Goal: Communication & Community: Ask a question

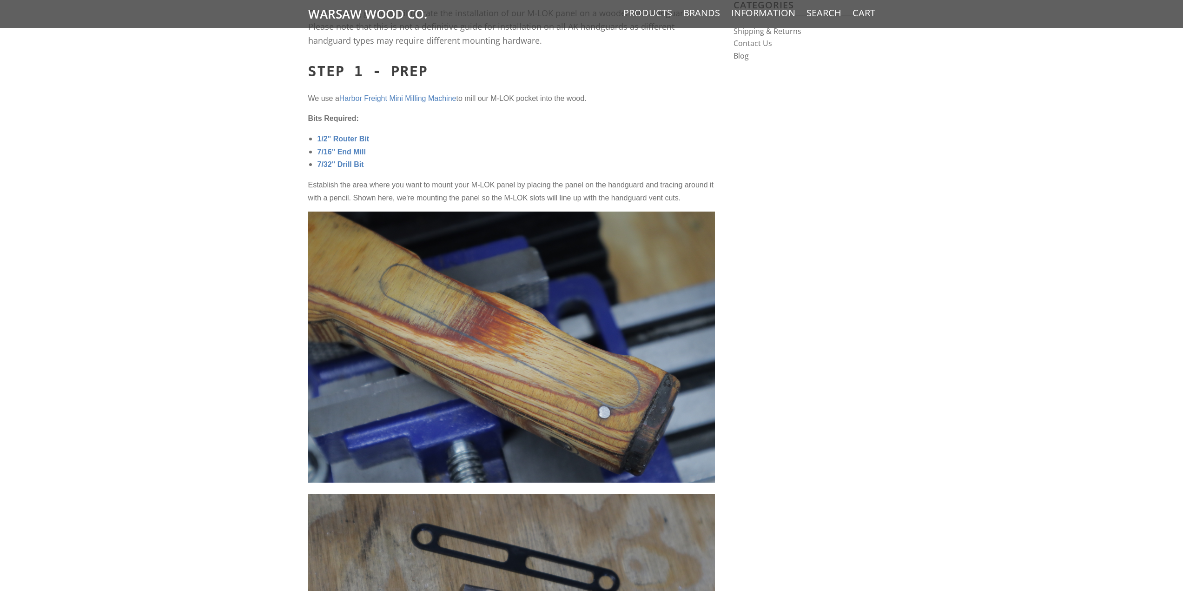
scroll to position [325, 0]
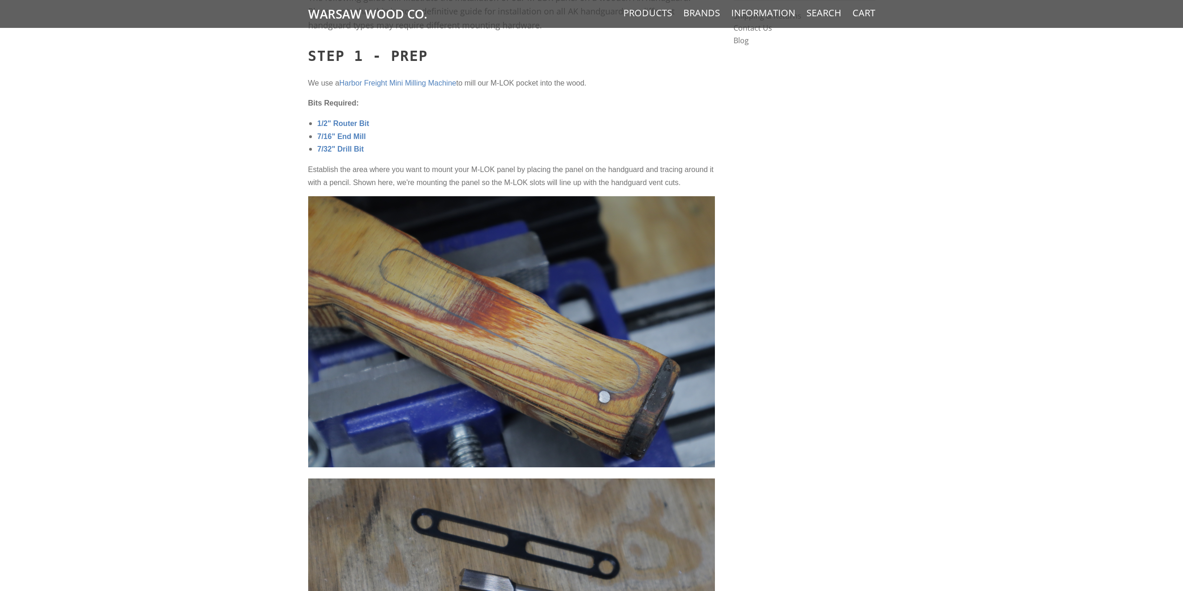
click at [428, 84] on span "Harbor Freight Mini Milling Machine" at bounding box center [397, 83] width 117 height 8
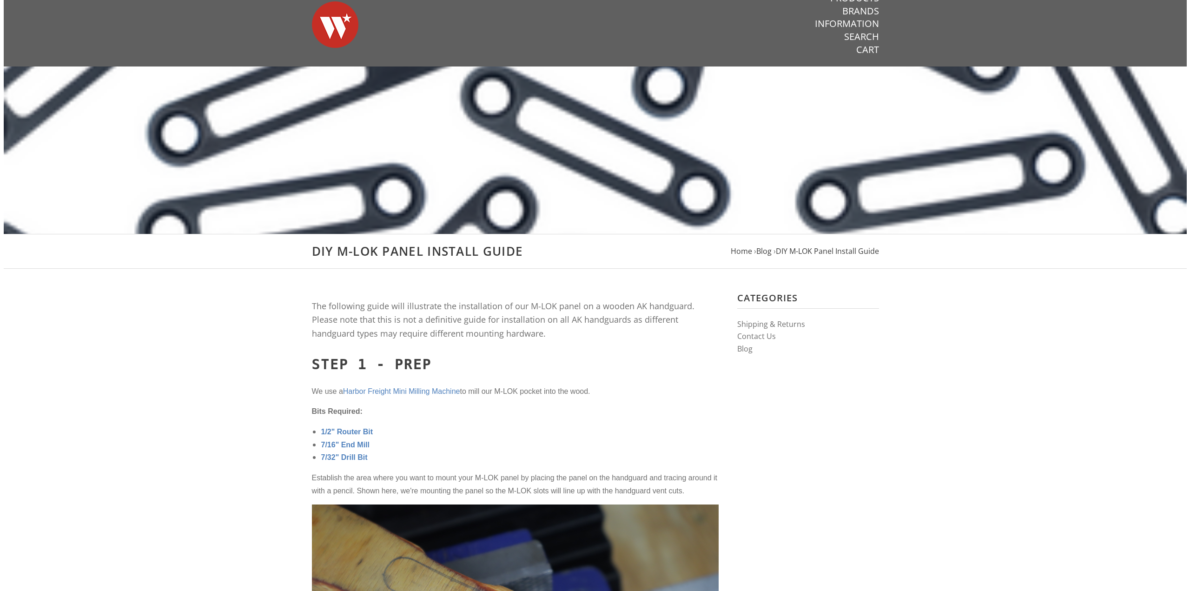
scroll to position [0, 0]
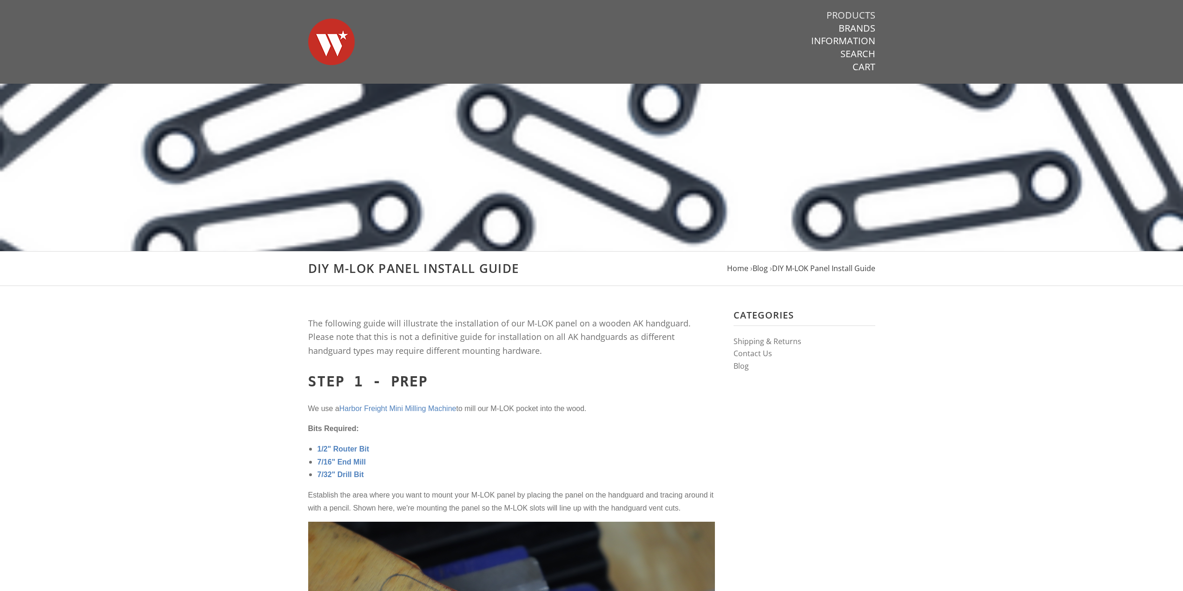
click at [860, 16] on link "Products" at bounding box center [850, 15] width 49 height 12
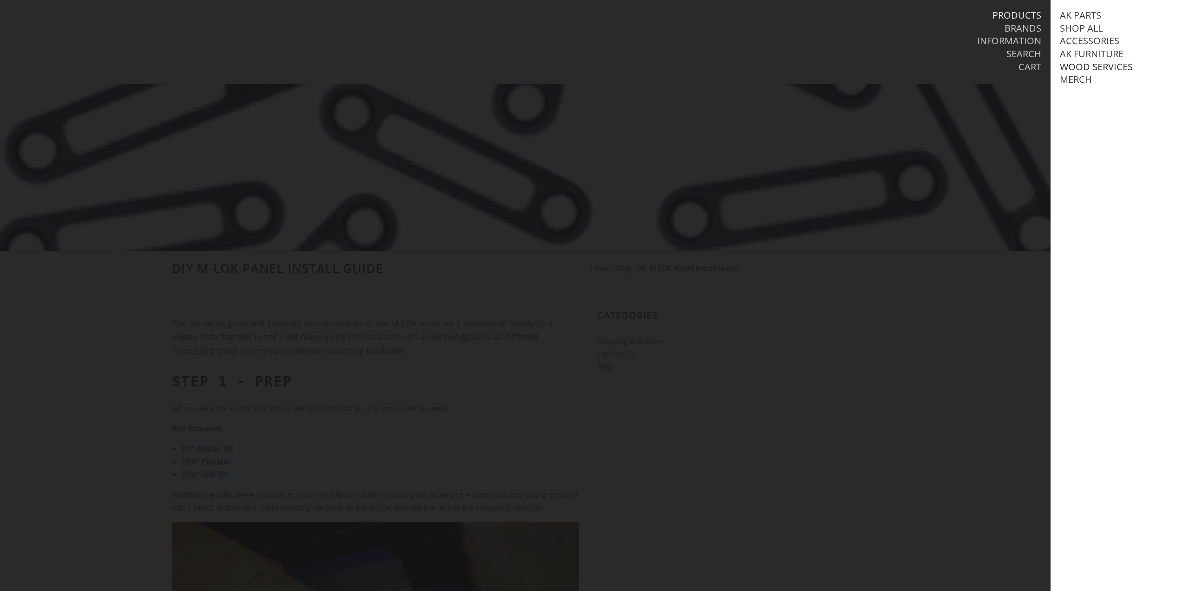
click at [1081, 69] on link "Wood Services" at bounding box center [1096, 67] width 73 height 12
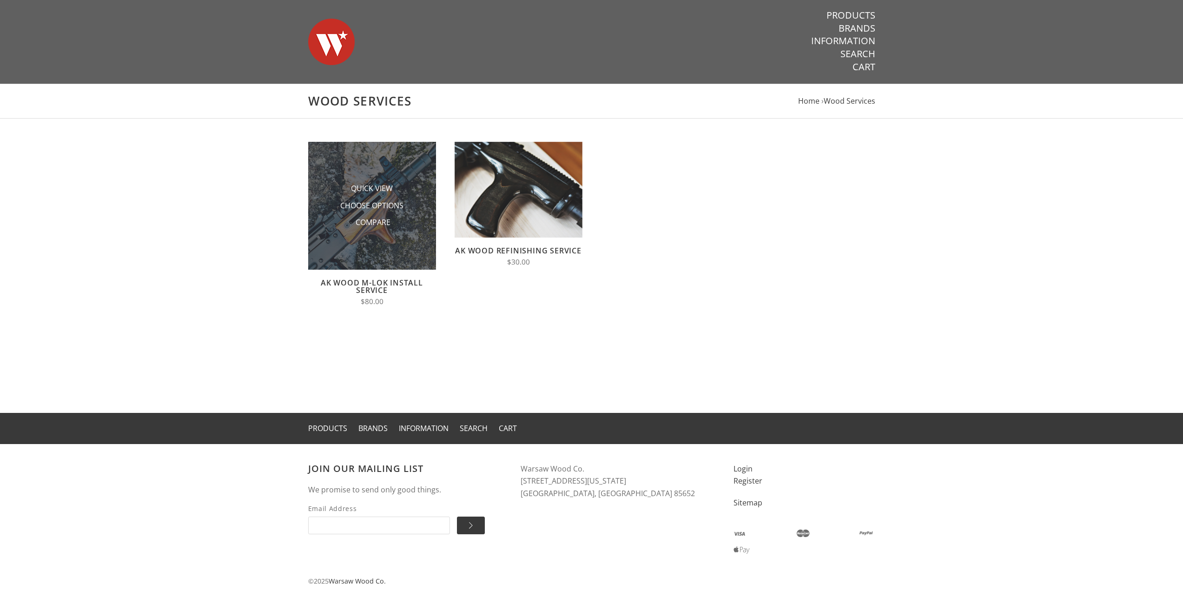
click at [370, 179] on img at bounding box center [372, 206] width 128 height 128
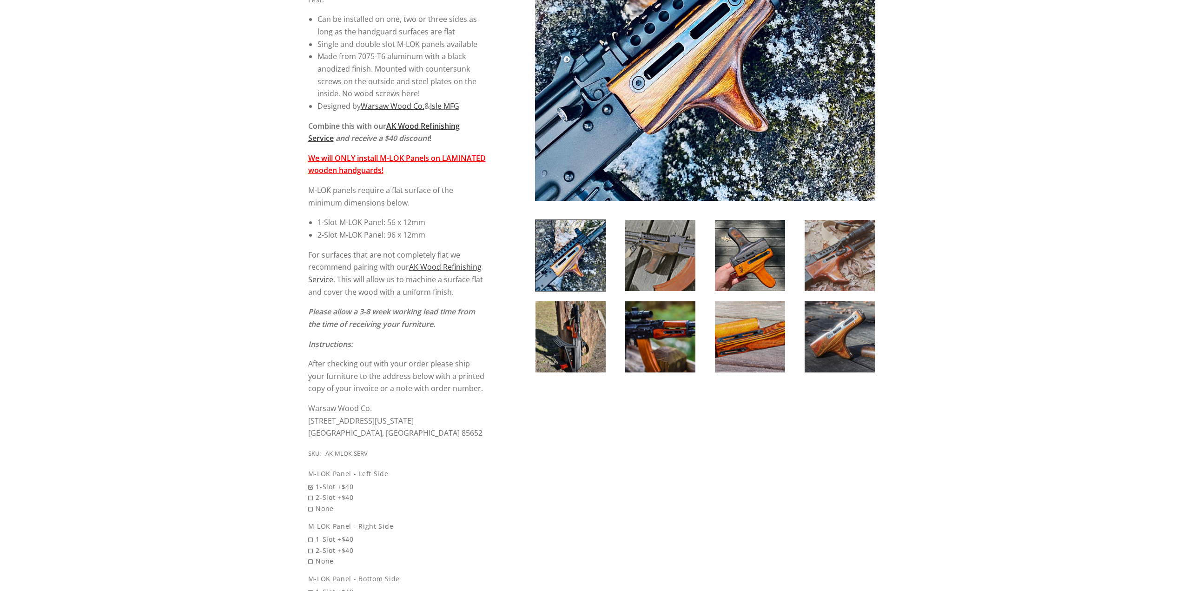
scroll to position [279, 0]
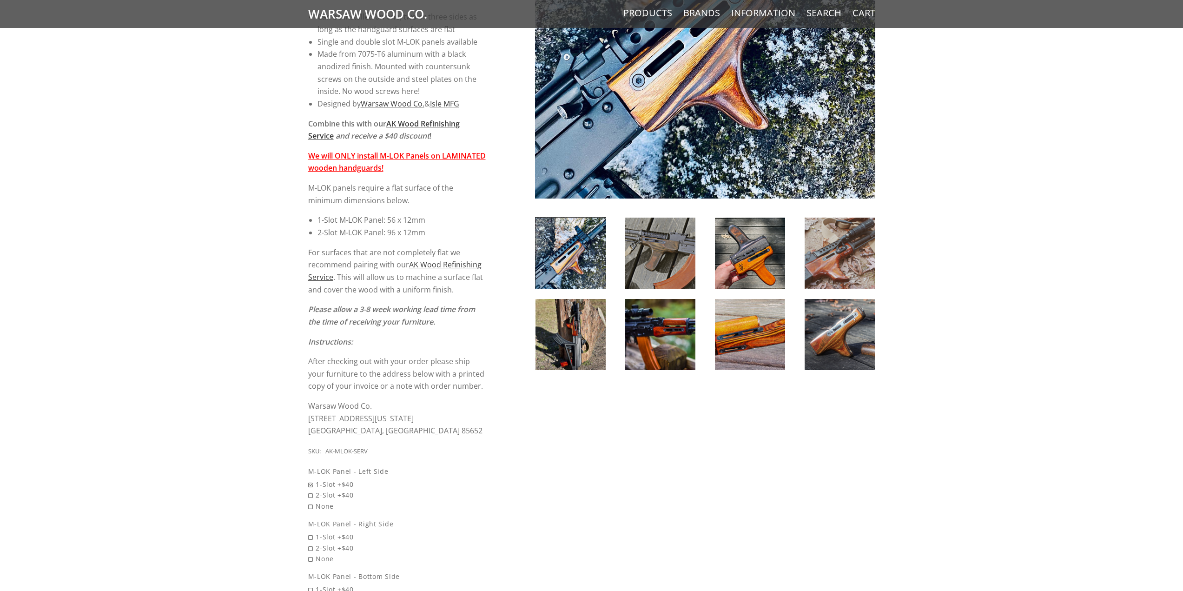
click at [667, 245] on img at bounding box center [660, 252] width 70 height 71
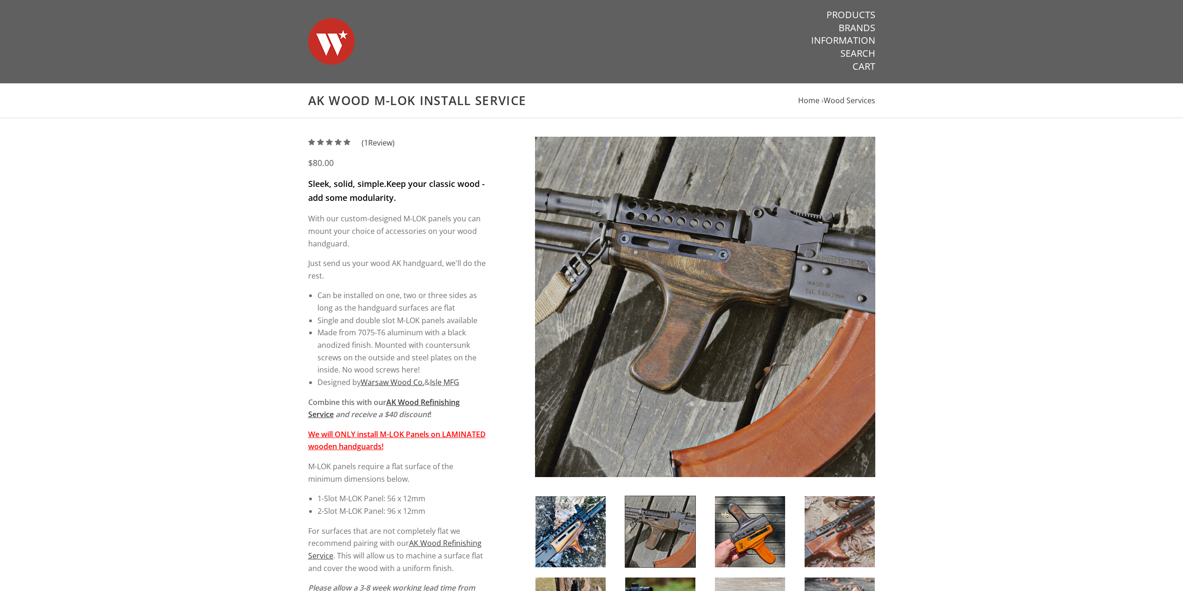
scroll to position [0, 0]
click at [855, 40] on link "Information" at bounding box center [843, 41] width 64 height 12
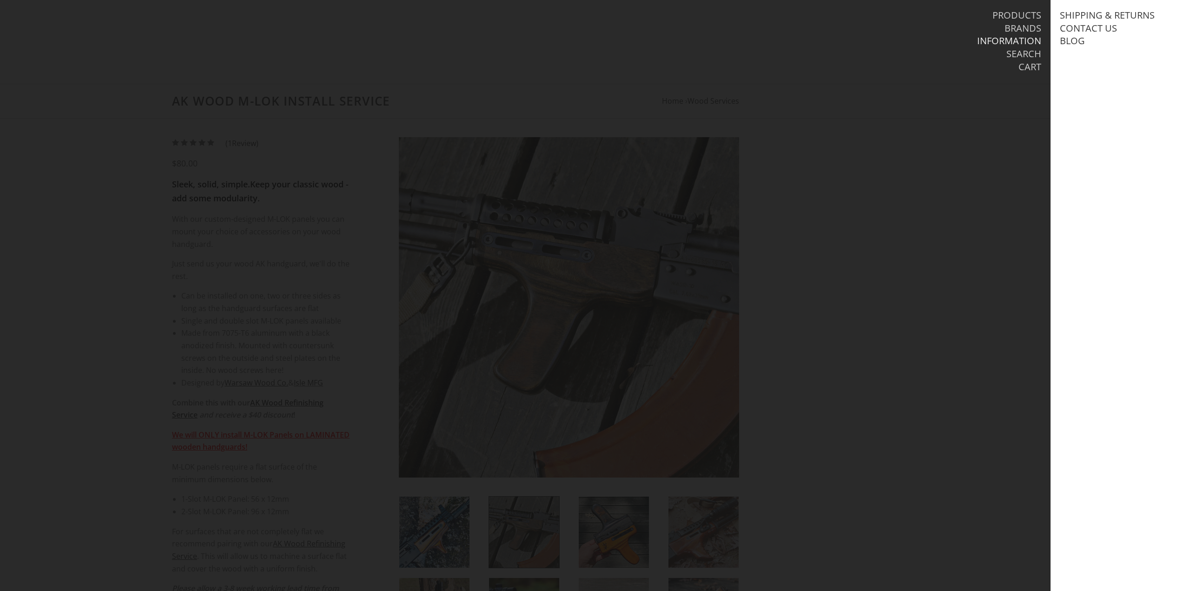
click at [83, 226] on div at bounding box center [595, 295] width 1190 height 591
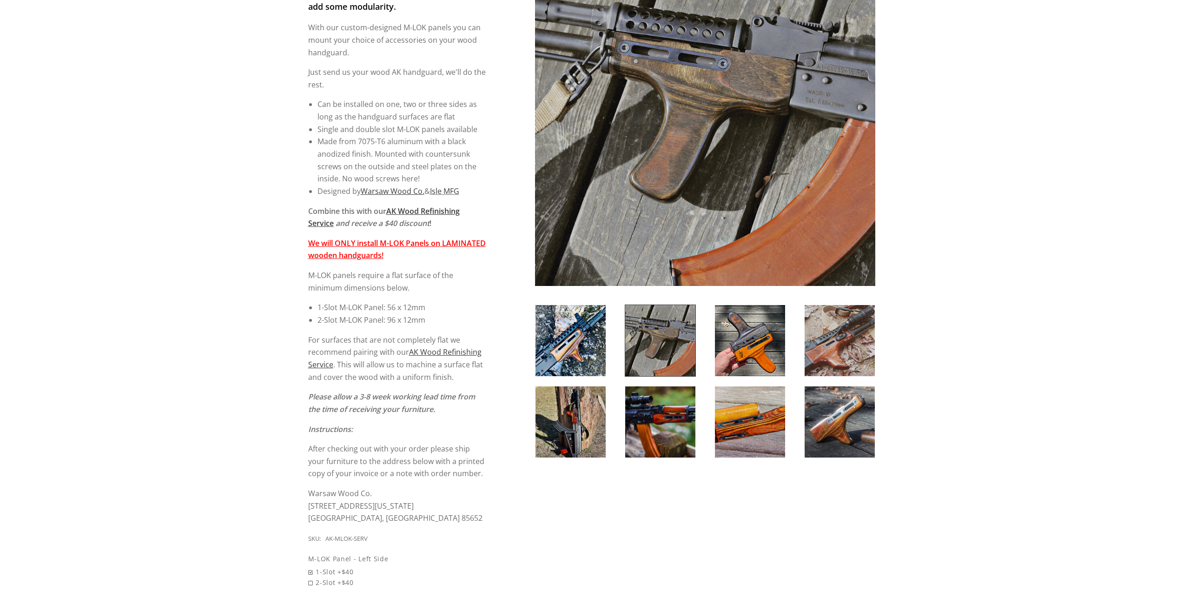
scroll to position [232, 0]
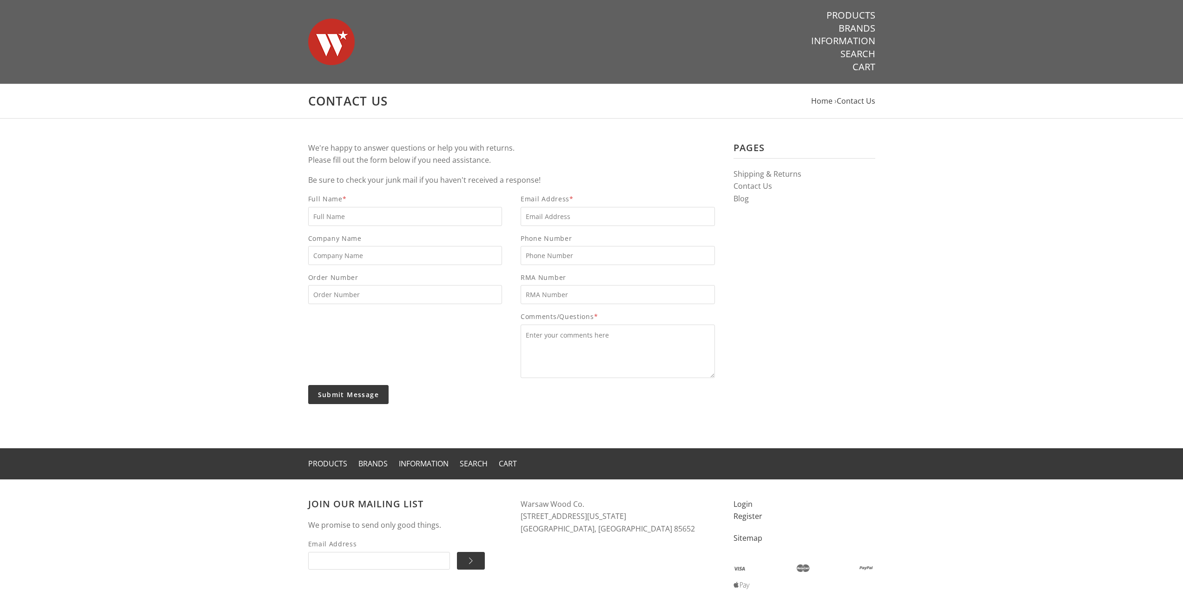
click at [359, 219] on input "Full Name *" at bounding box center [405, 216] width 194 height 19
type input "Jacob Gudmundsen"
type input "9892592925"
click at [551, 219] on input "Email Address *" at bounding box center [617, 216] width 194 height 19
type input "jacobgud32@gmail.com"
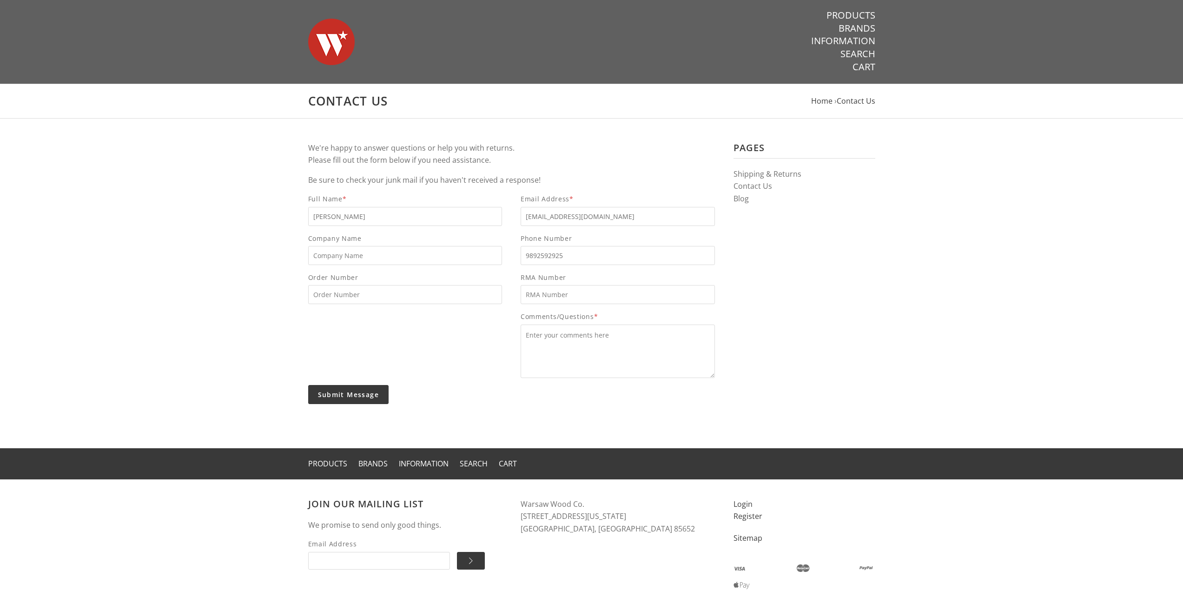
click at [574, 340] on textarea "Comments/Questions *" at bounding box center [617, 350] width 194 height 53
drag, startPoint x: 590, startPoint y: 353, endPoint x: 622, endPoint y: 348, distance: 32.5
click at [622, 348] on textarea "Could I send in my Ruger Scout wood laminate stock for your MLOK installation s…" at bounding box center [617, 350] width 194 height 53
click at [234, 346] on article "Pages Shipping & Returns Contact Us Blog We're happy to answer questions or hel…" at bounding box center [591, 283] width 1183 height 329
drag, startPoint x: 259, startPoint y: 340, endPoint x: 288, endPoint y: 341, distance: 28.8
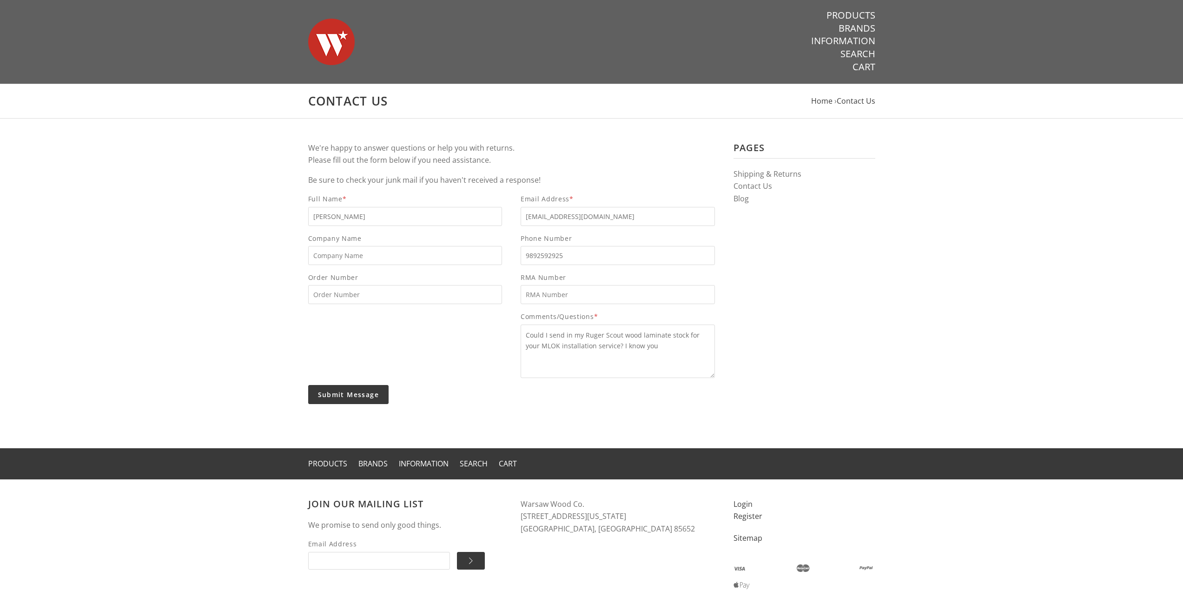
click at [259, 340] on article "Pages Shipping & Returns Contact Us Blog We're happy to answer questions or hel…" at bounding box center [591, 283] width 1183 height 329
click at [673, 346] on textarea "Could I send in my Ruger Scout wood laminate stock for your MLOK installation s…" at bounding box center [617, 350] width 194 height 53
type textarea "Could I send in my Ruger Scout wood laminate stock for your MLOK installation s…"
click at [238, 332] on article "Pages Shipping & Returns Contact Us Blog We're happy to answer questions or hel…" at bounding box center [591, 283] width 1183 height 329
click at [351, 391] on input "Submit Message" at bounding box center [348, 394] width 81 height 19
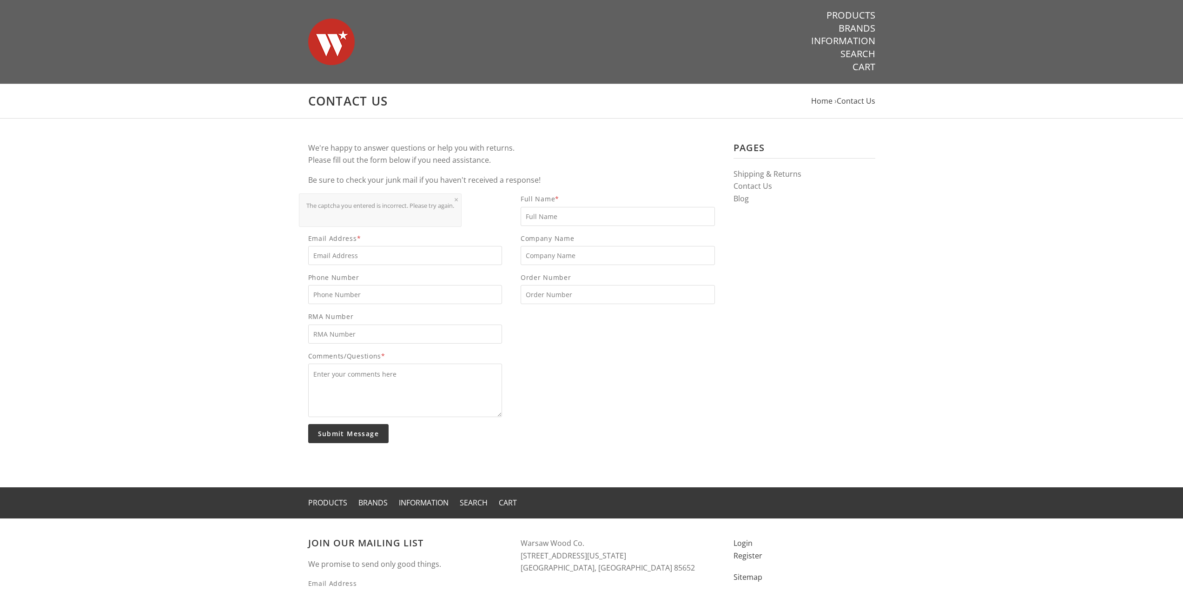
click at [201, 309] on article "Pages Shipping & Returns Contact Us Blog We're happy to answer questions or hel…" at bounding box center [591, 303] width 1183 height 369
click at [458, 198] on link "×" at bounding box center [456, 199] width 4 height 7
click at [537, 221] on input "Full Name *" at bounding box center [617, 216] width 194 height 19
type input "Jacob Gudmundsen"
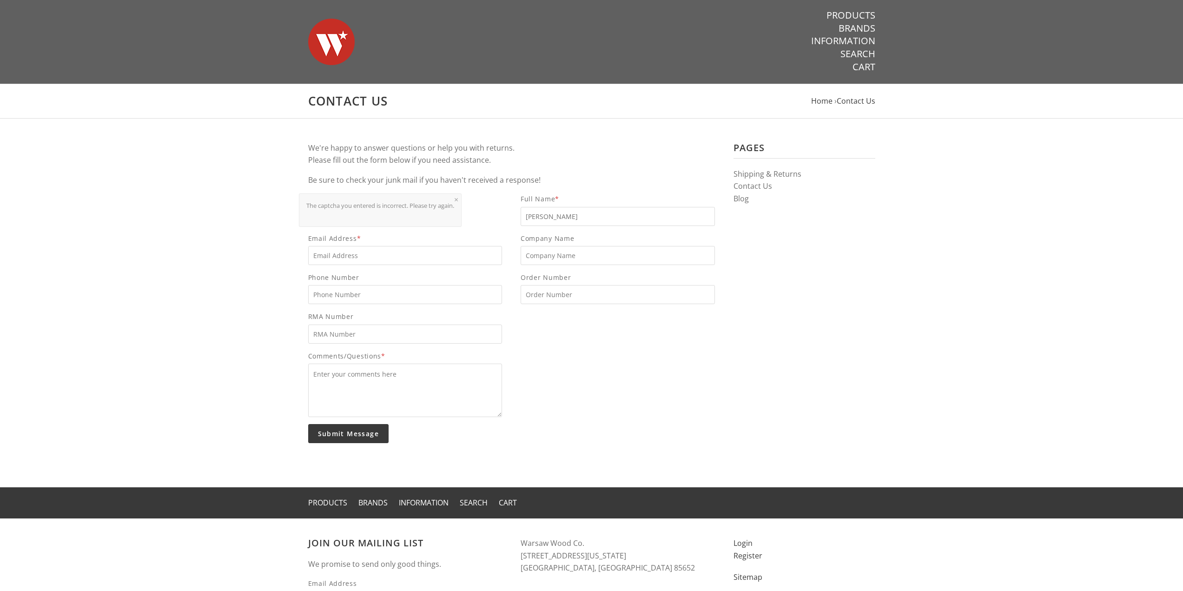
type input "9892592925"
click at [397, 254] on input "Email Address *" at bounding box center [405, 255] width 194 height 19
type input "jacobgud32@gmail.com"
click at [359, 376] on textarea "Comments/Questions *" at bounding box center [405, 389] width 194 height 53
type textarea "Could I send in my Ruger Scout wooden laminate stock for your MLOK installation…"
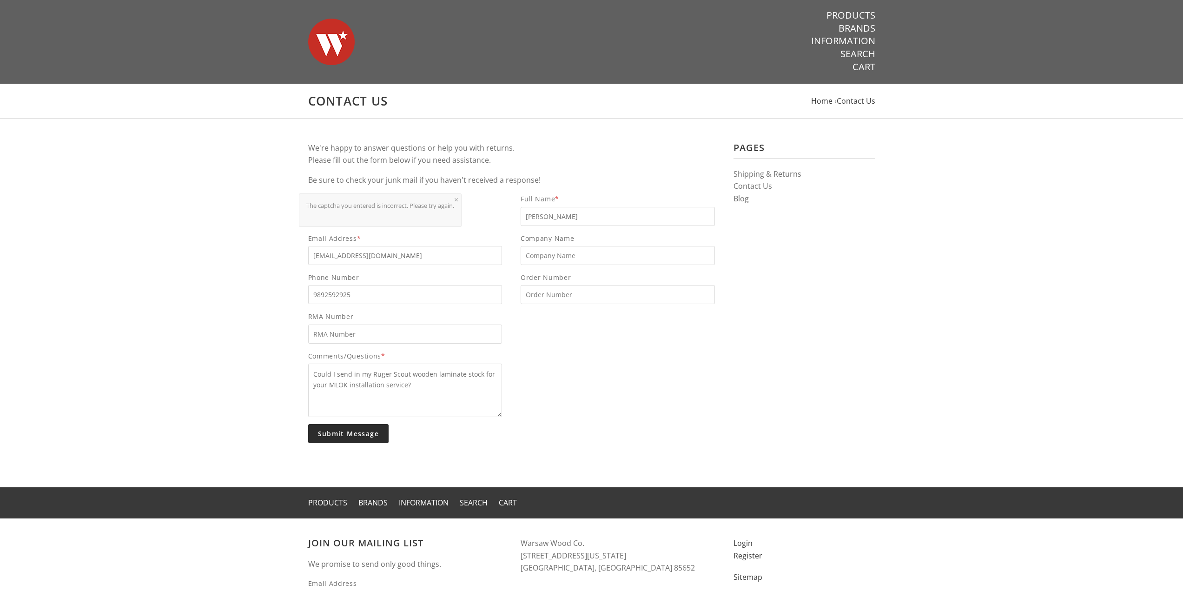
click at [362, 433] on input "Submit Message" at bounding box center [348, 433] width 81 height 19
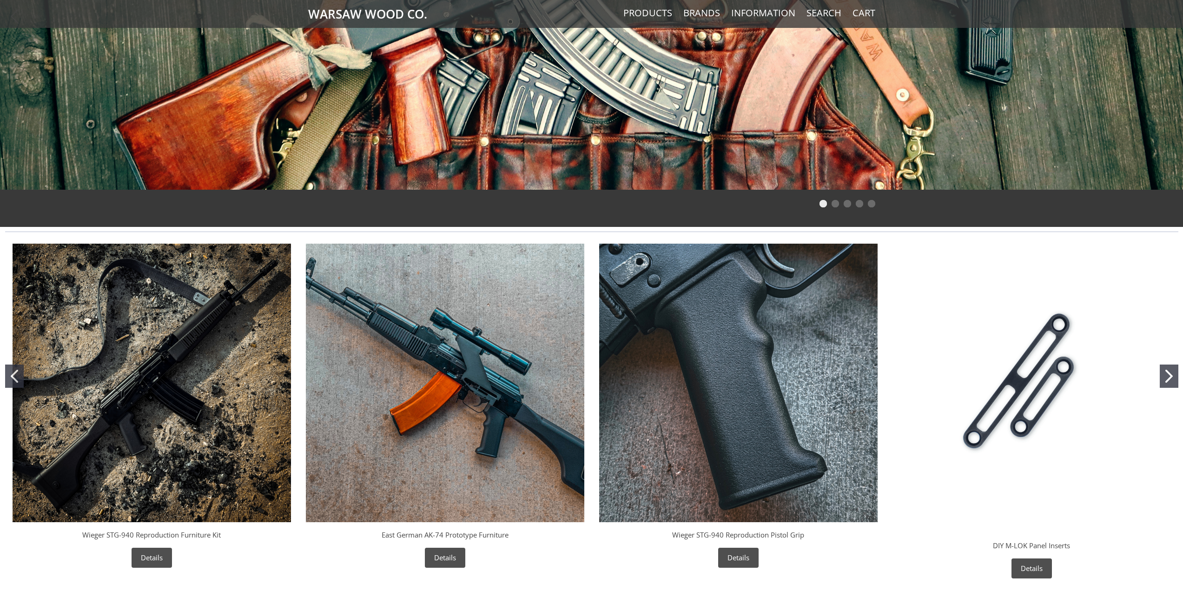
scroll to position [157, 0]
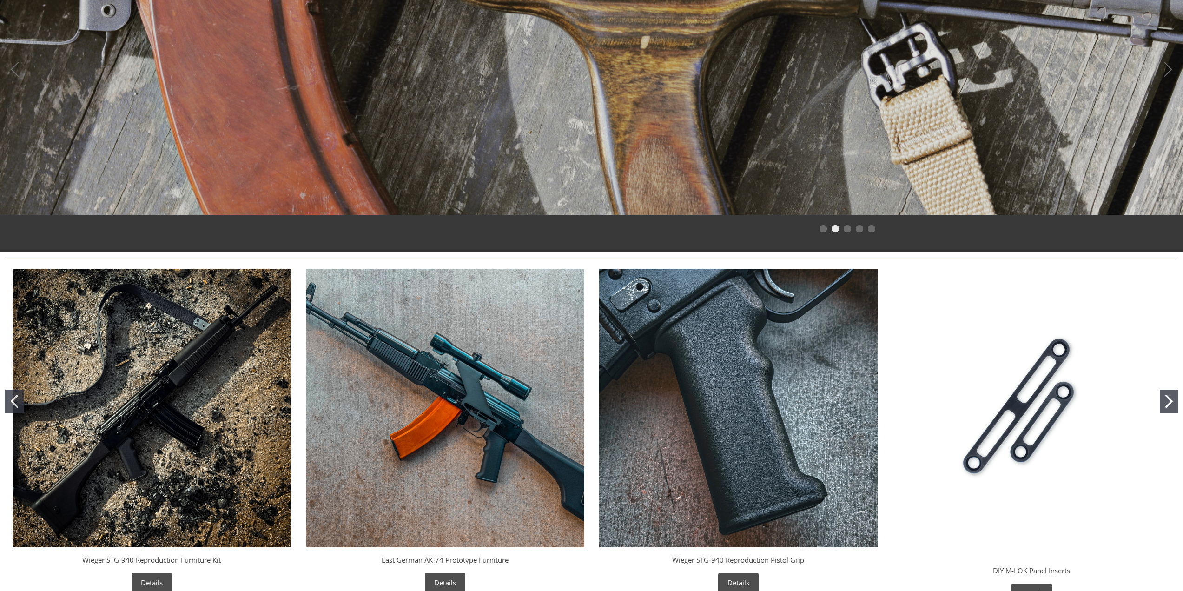
click at [444, 387] on img "East German AK-74 Prototype Furniture" at bounding box center [445, 408] width 278 height 278
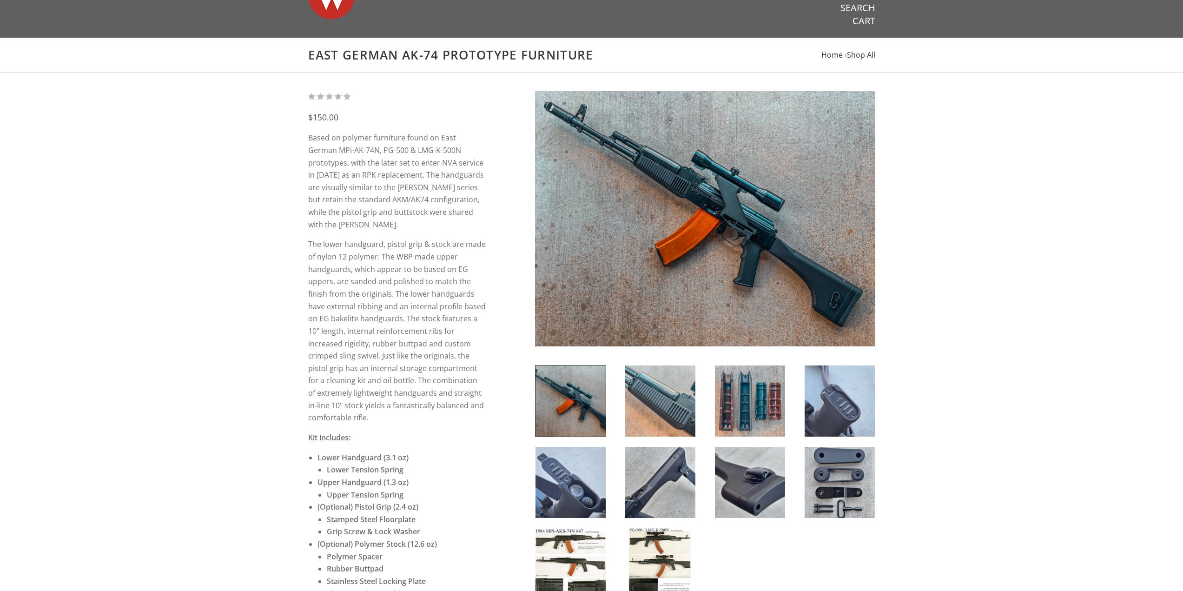
scroll to position [46, 0]
click at [655, 546] on img at bounding box center [660, 562] width 70 height 71
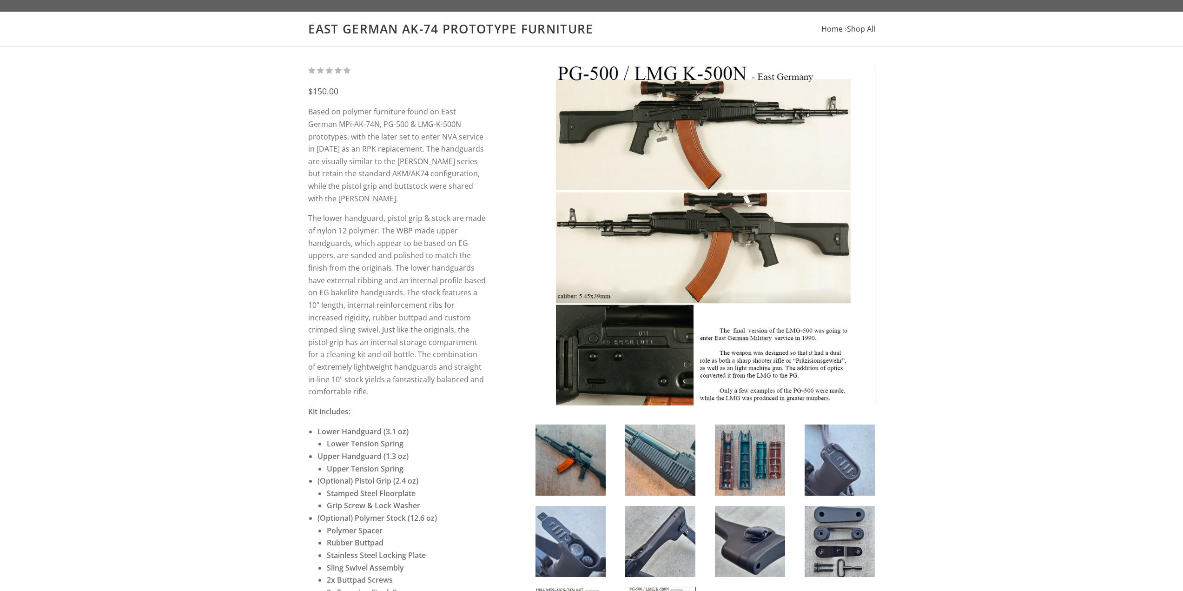
scroll to position [93, 0]
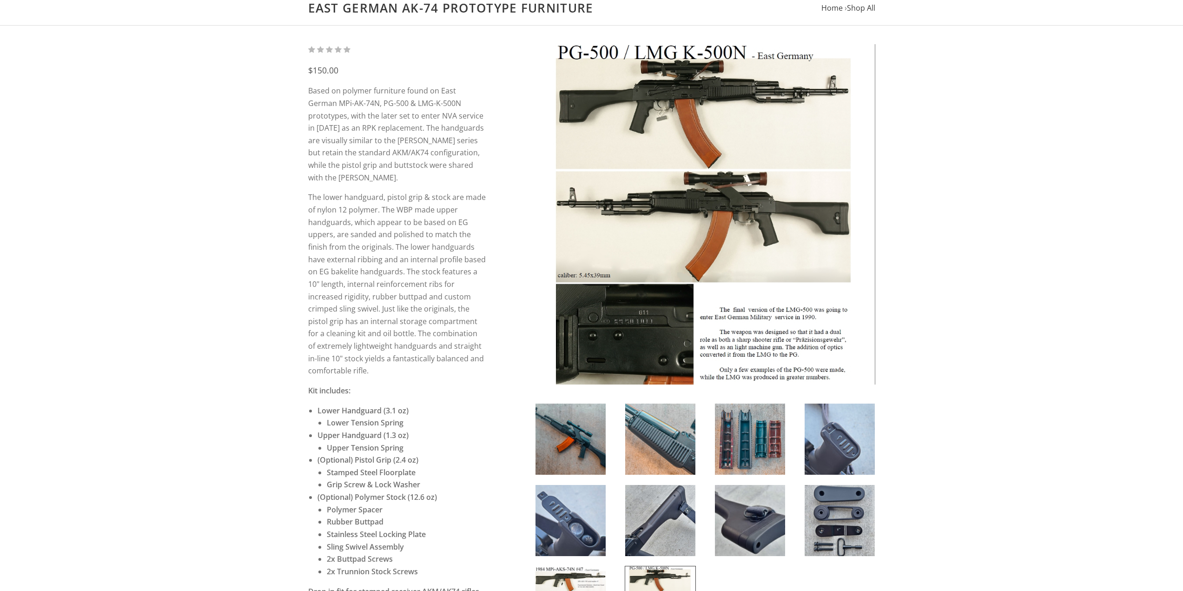
click at [652, 458] on img at bounding box center [660, 438] width 70 height 71
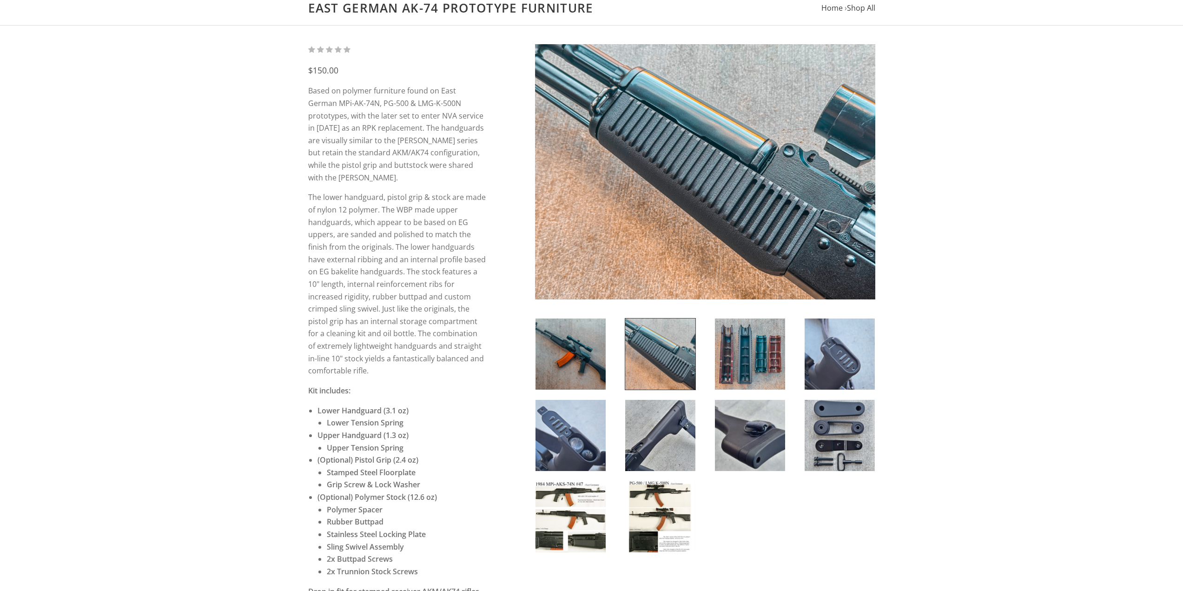
click at [569, 362] on img at bounding box center [570, 353] width 70 height 71
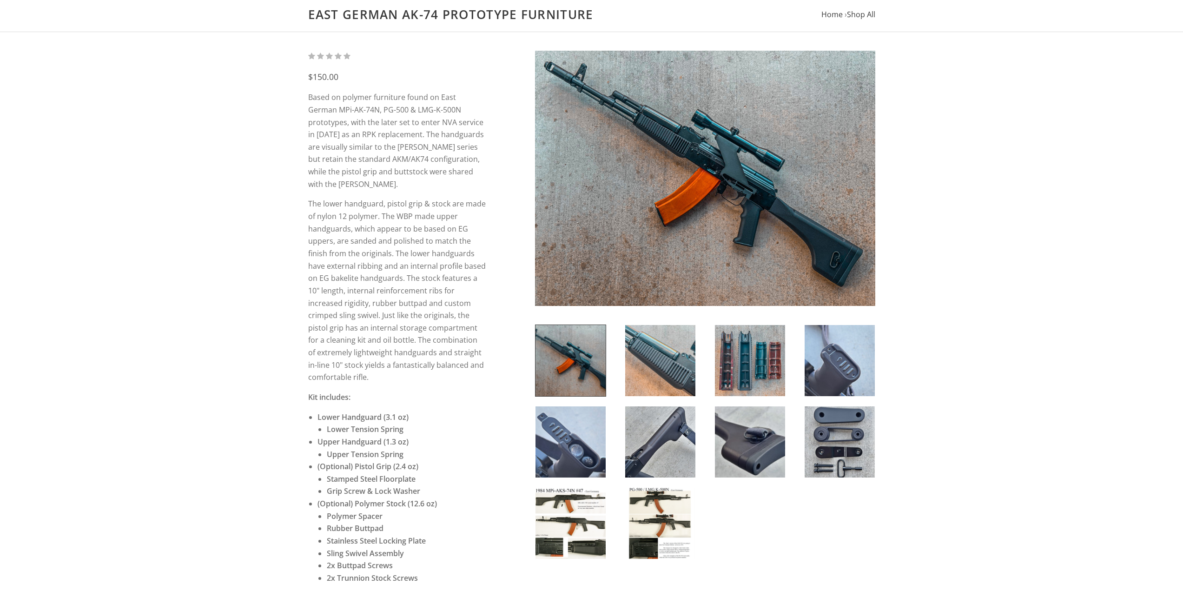
scroll to position [0, 0]
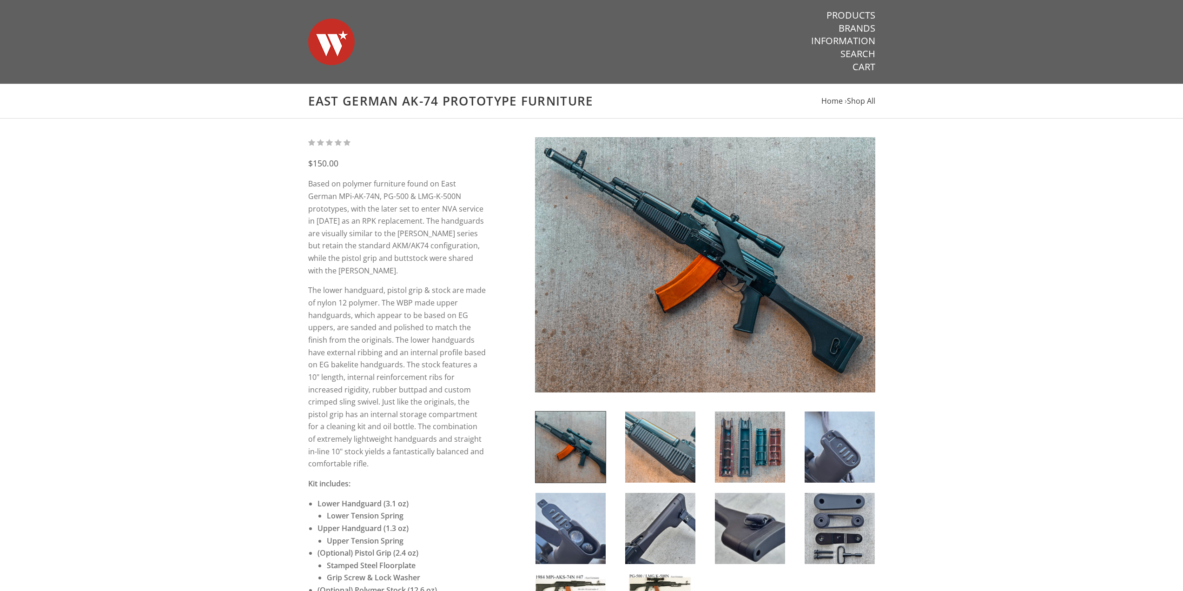
click at [332, 37] on img at bounding box center [331, 41] width 46 height 65
